Goal: Task Accomplishment & Management: Use online tool/utility

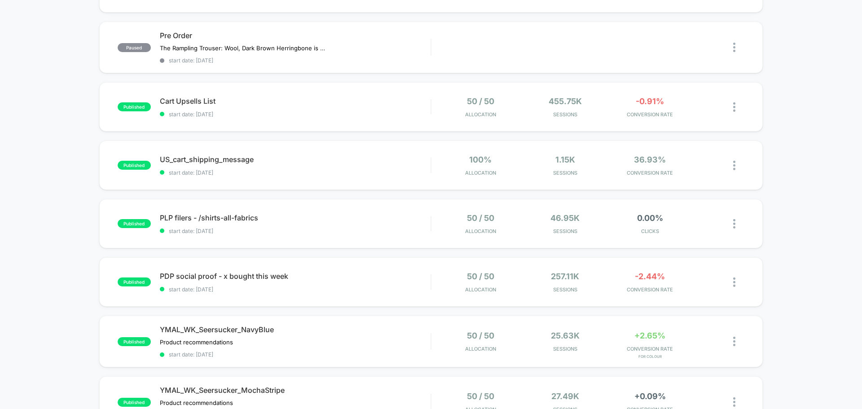
scroll to position [90, 0]
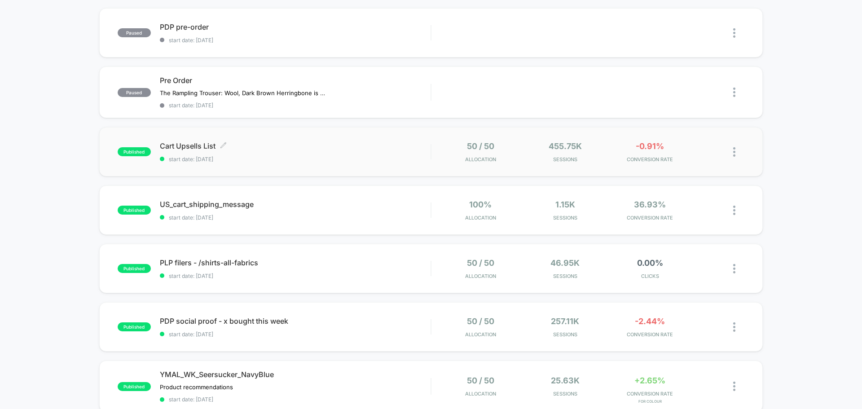
click at [190, 158] on span "start date: [DATE]" at bounding box center [295, 159] width 271 height 7
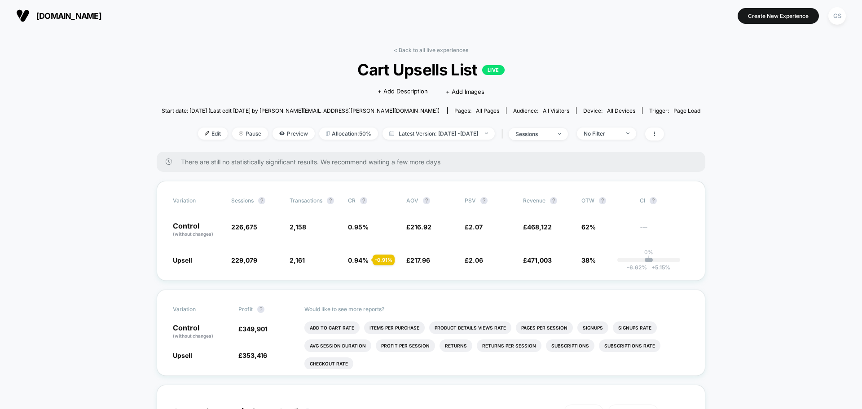
click at [437, 75] on span "Cart Upsells List LIVE" at bounding box center [431, 69] width 485 height 19
click at [424, 49] on link "< Back to all live experiences" at bounding box center [431, 50] width 75 height 7
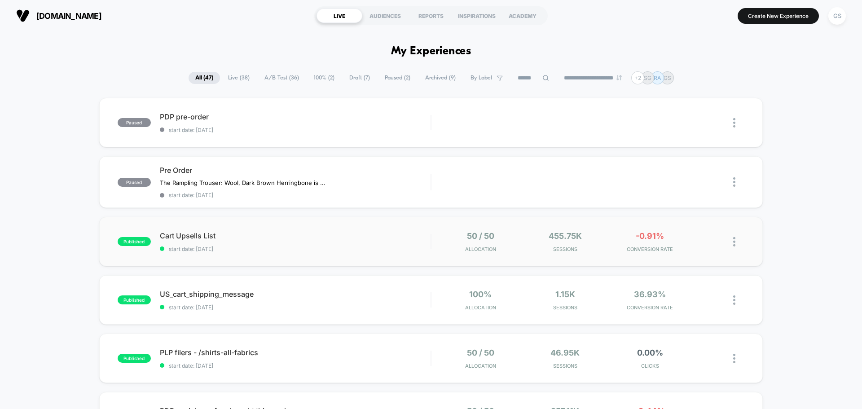
click at [735, 238] on img at bounding box center [734, 241] width 2 height 9
click at [703, 253] on div "Preview Link" at bounding box center [688, 252] width 81 height 20
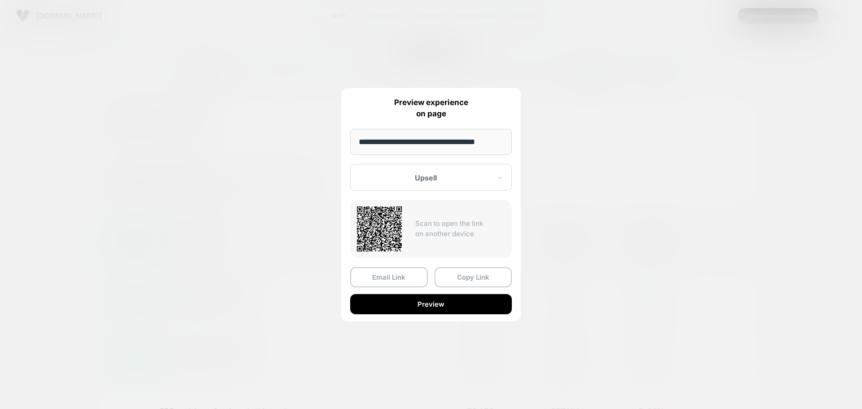
click at [473, 142] on input "**********" at bounding box center [431, 142] width 162 height 26
click at [462, 272] on button "Copy Link" at bounding box center [473, 277] width 78 height 20
